Goal: Task Accomplishment & Management: Use online tool/utility

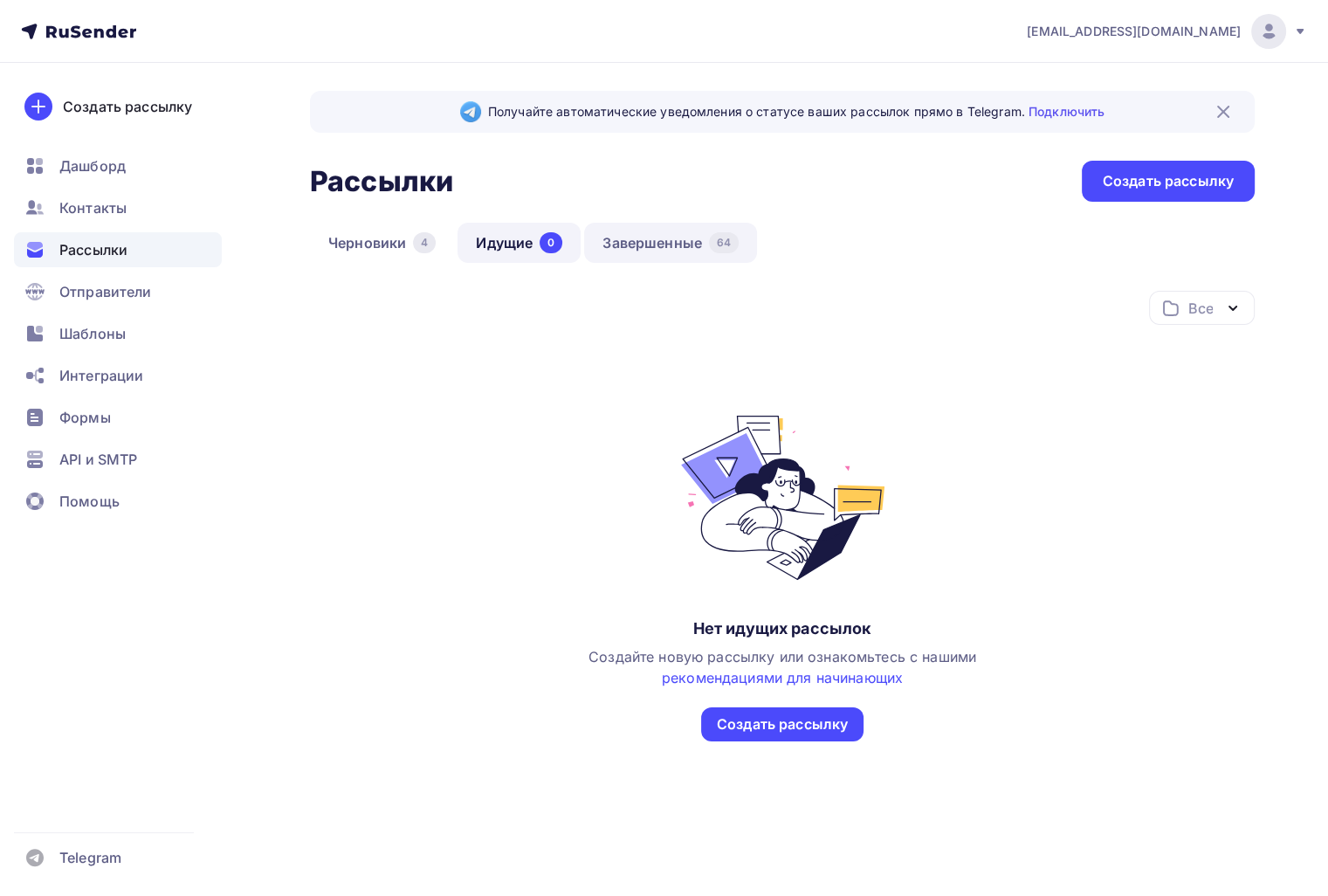
click at [645, 255] on link "Завершенные 64" at bounding box center [671, 243] width 173 height 41
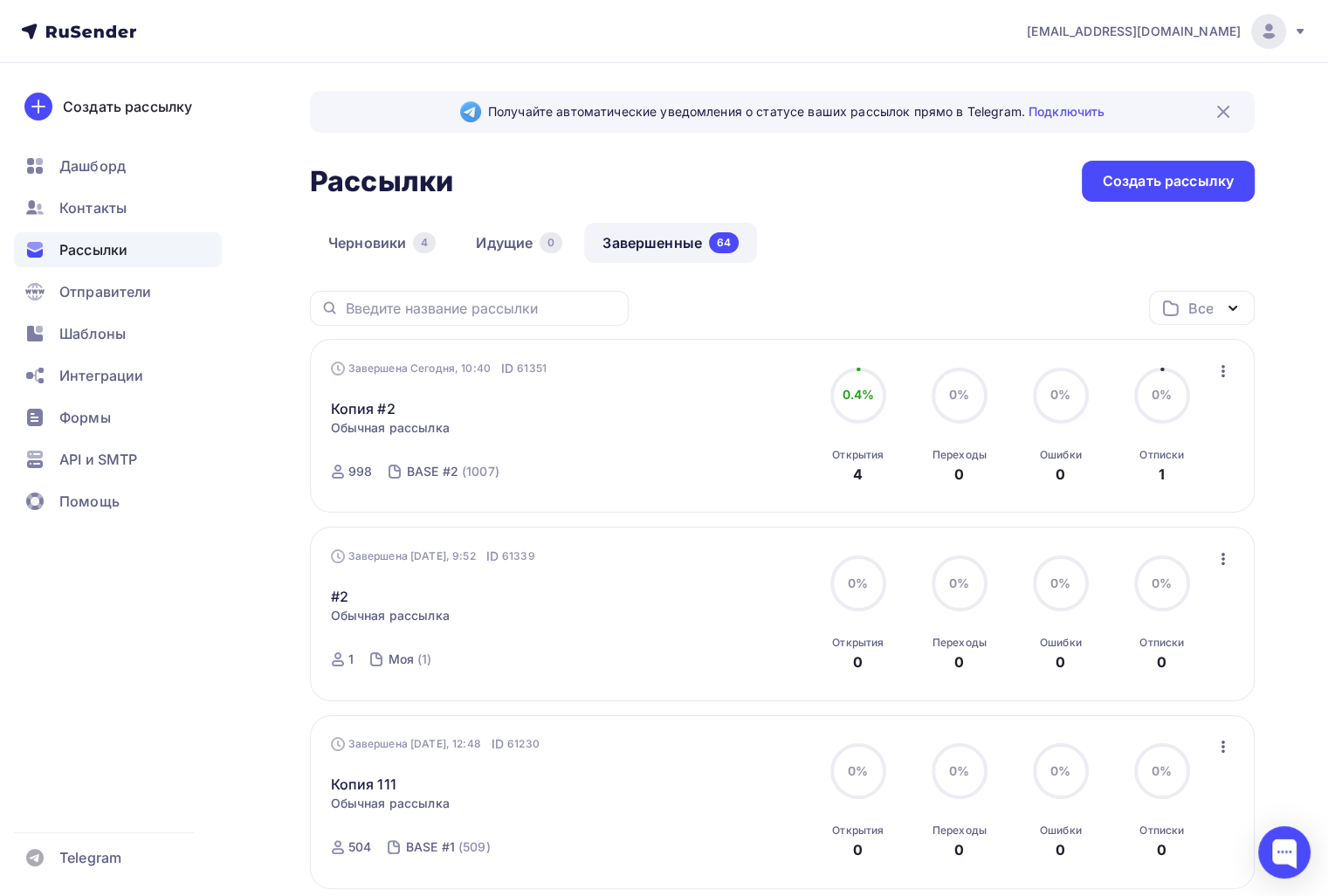
click at [1226, 373] on icon "button" at bounding box center [1223, 371] width 21 height 21
click at [1211, 475] on div "Копировать в новую" at bounding box center [1143, 485] width 179 height 21
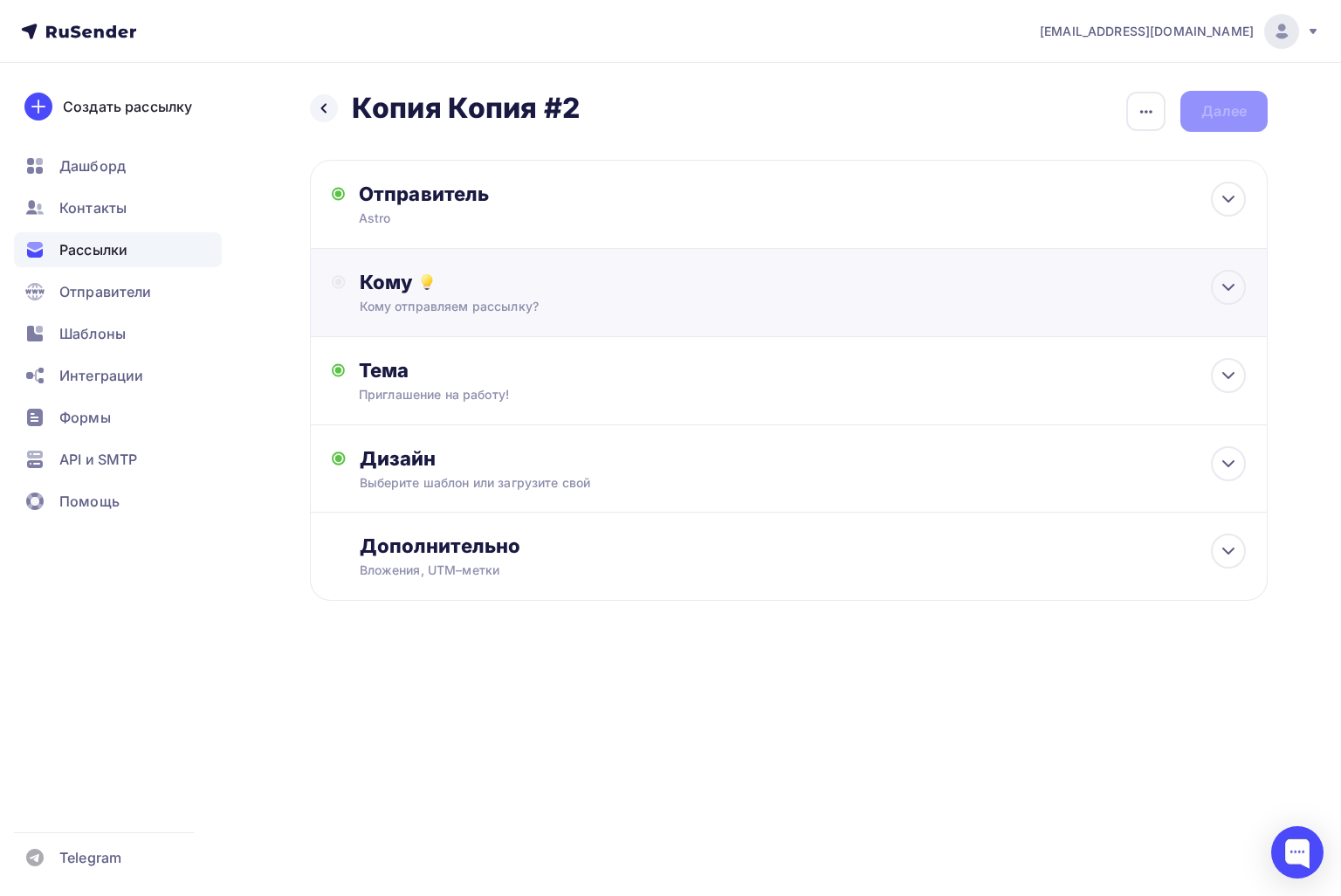
click at [684, 301] on div "Кому отправляем рассылку?" at bounding box center [759, 306] width 798 height 18
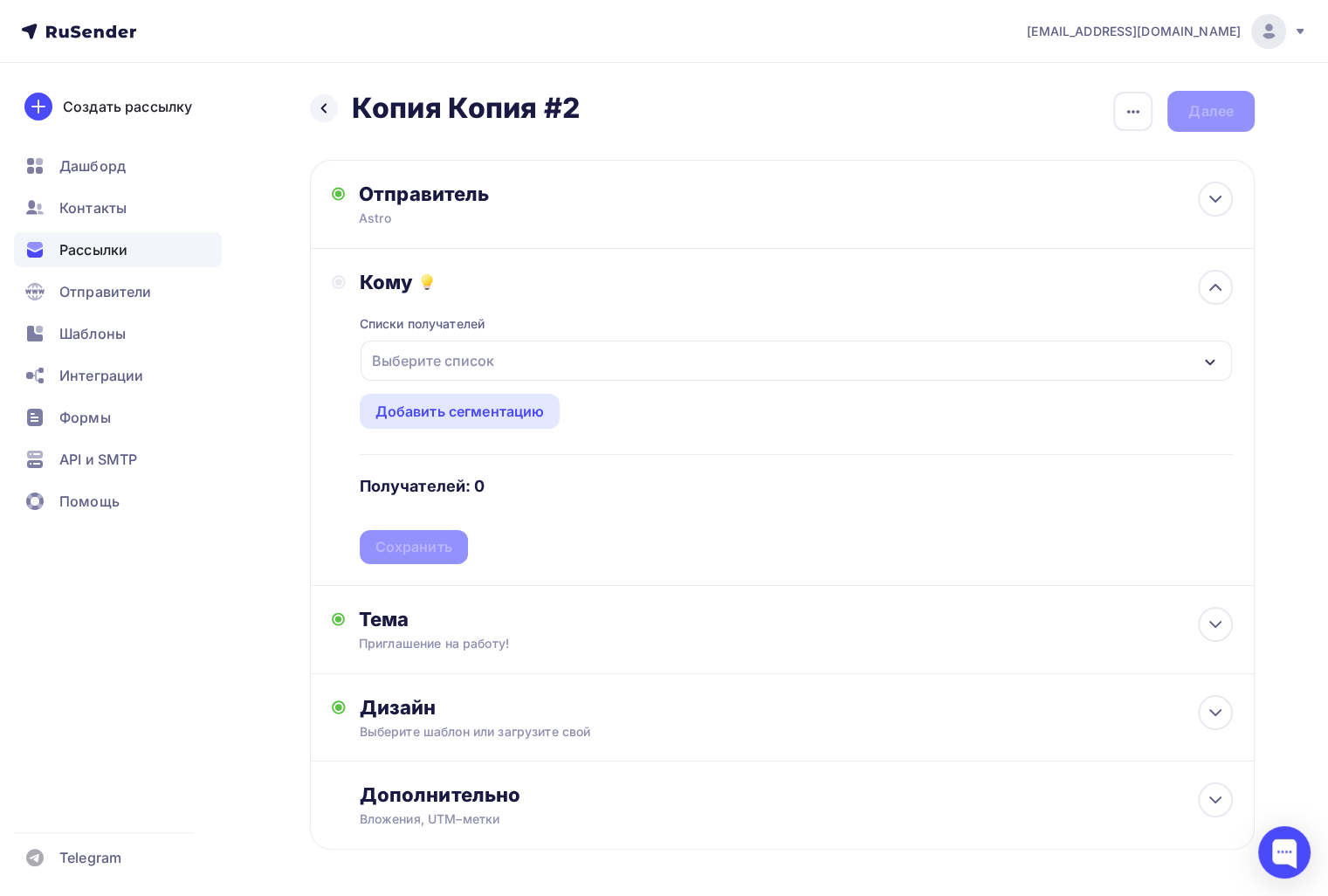
click at [575, 349] on div "Выберите список" at bounding box center [796, 360] width 872 height 41
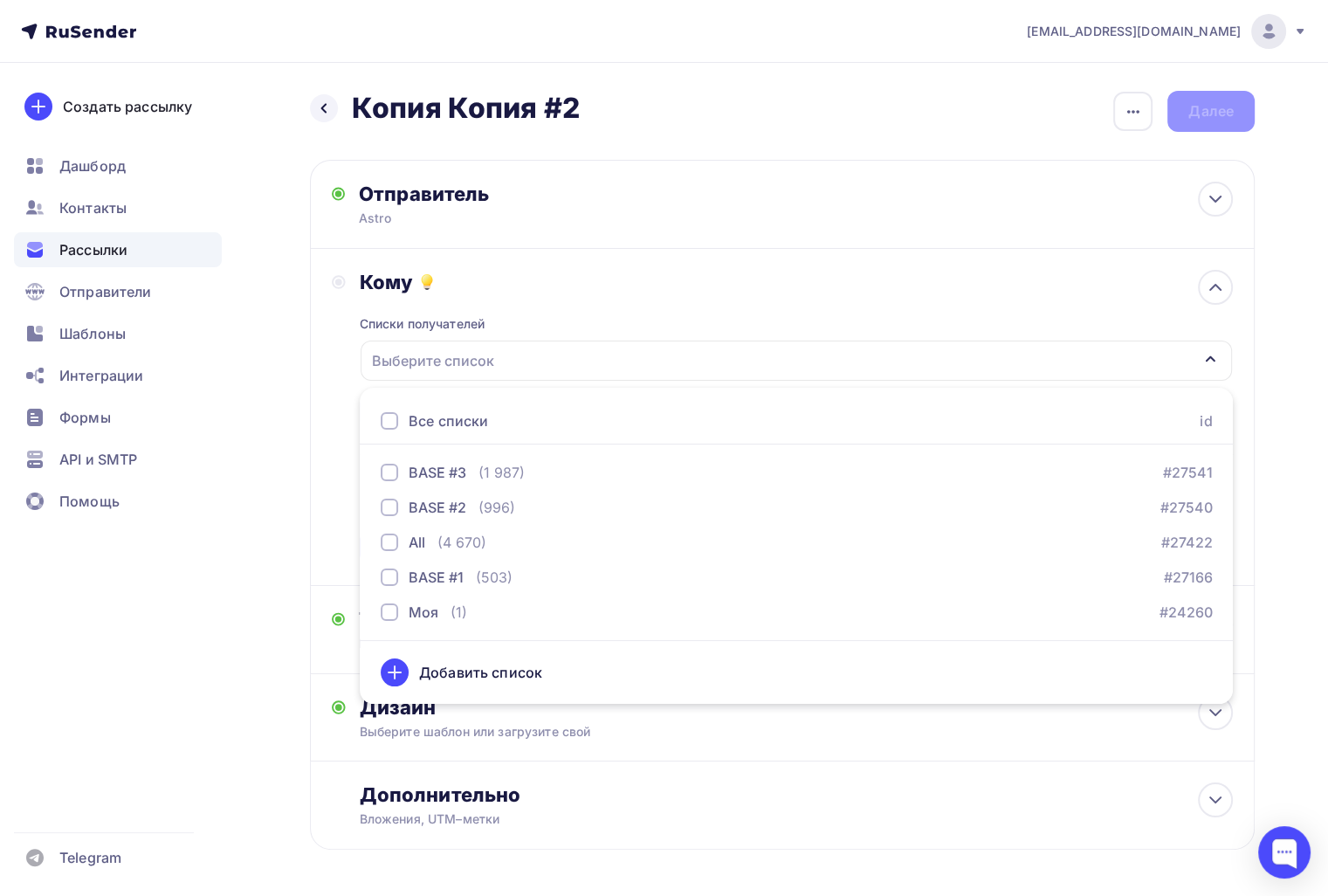
click at [246, 605] on div "Назад Копия Копия #2 Копия Копия #2 Закончить позже Переименовать рассылку Удал…" at bounding box center [664, 512] width 1328 height 899
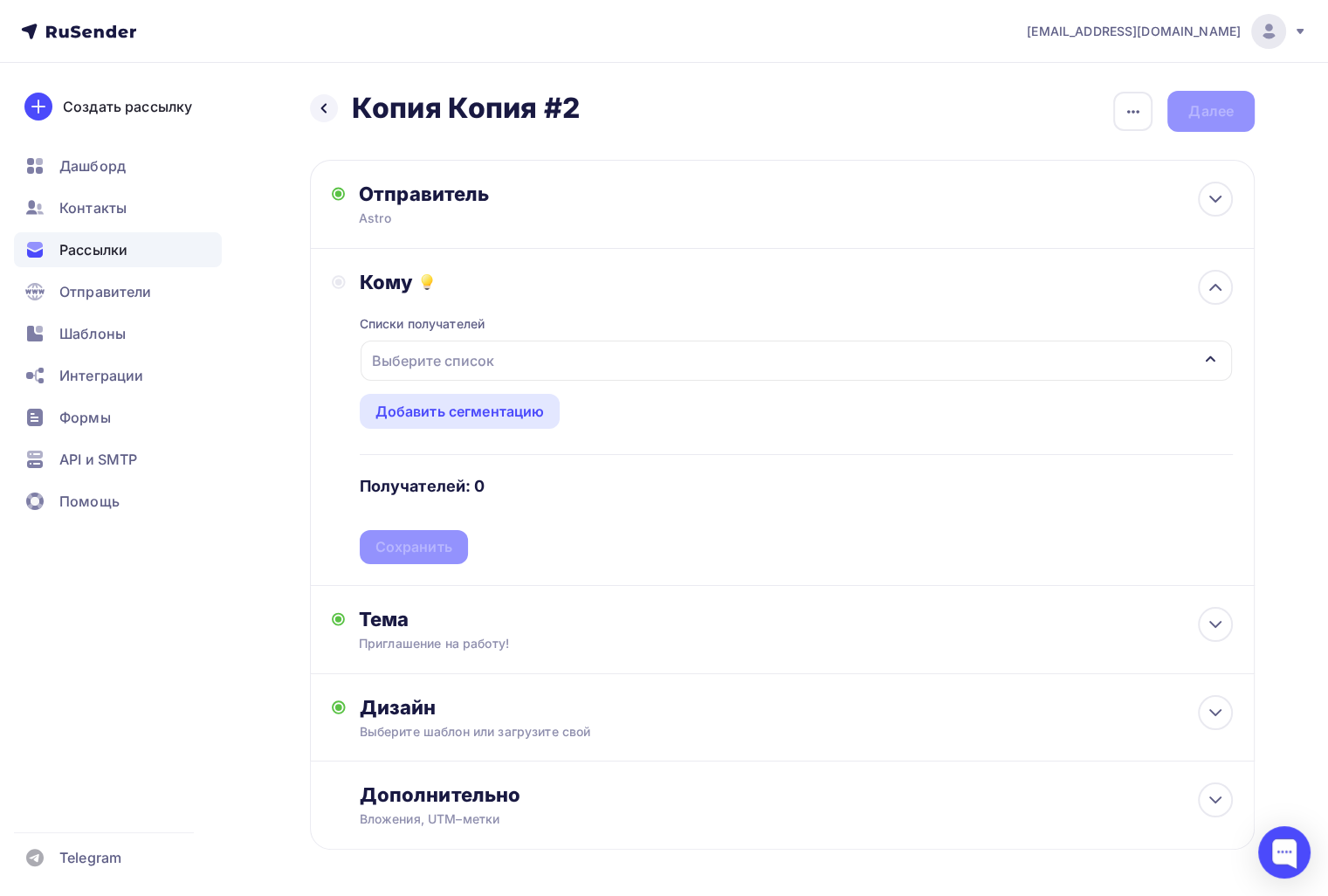
click at [339, 117] on div "Назад Копия Копия #2 Копия Копия #2" at bounding box center [445, 108] width 270 height 35
click at [332, 109] on div at bounding box center [324, 108] width 28 height 28
